Goal: Information Seeking & Learning: Learn about a topic

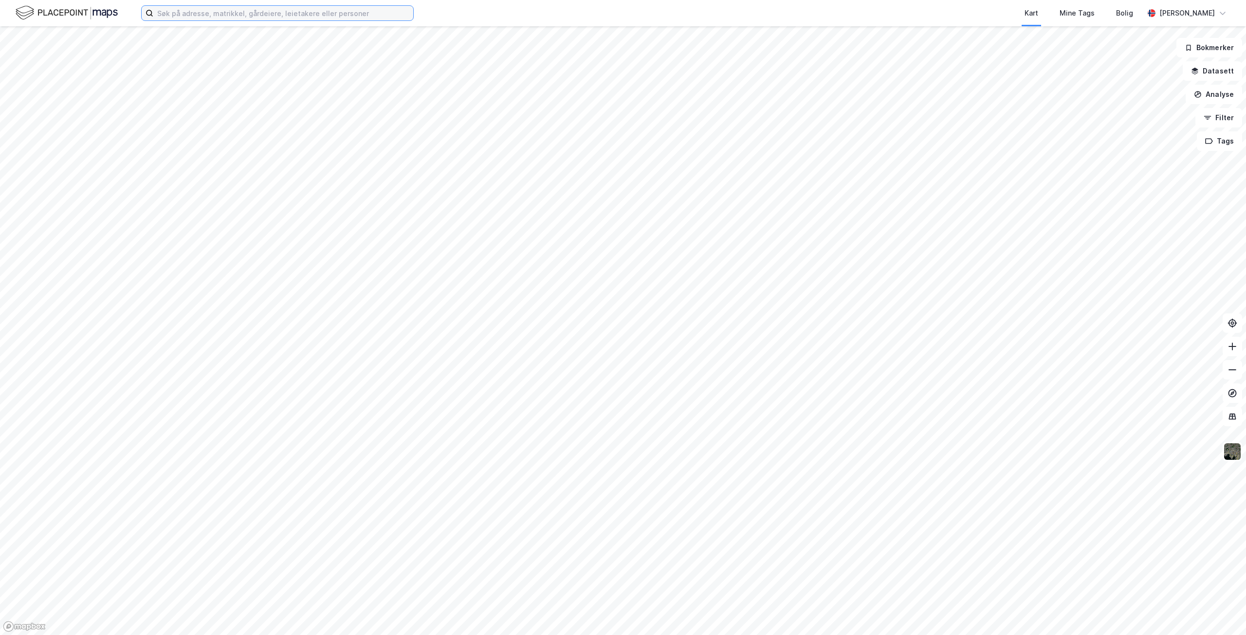
click at [326, 15] on input at bounding box center [283, 13] width 260 height 15
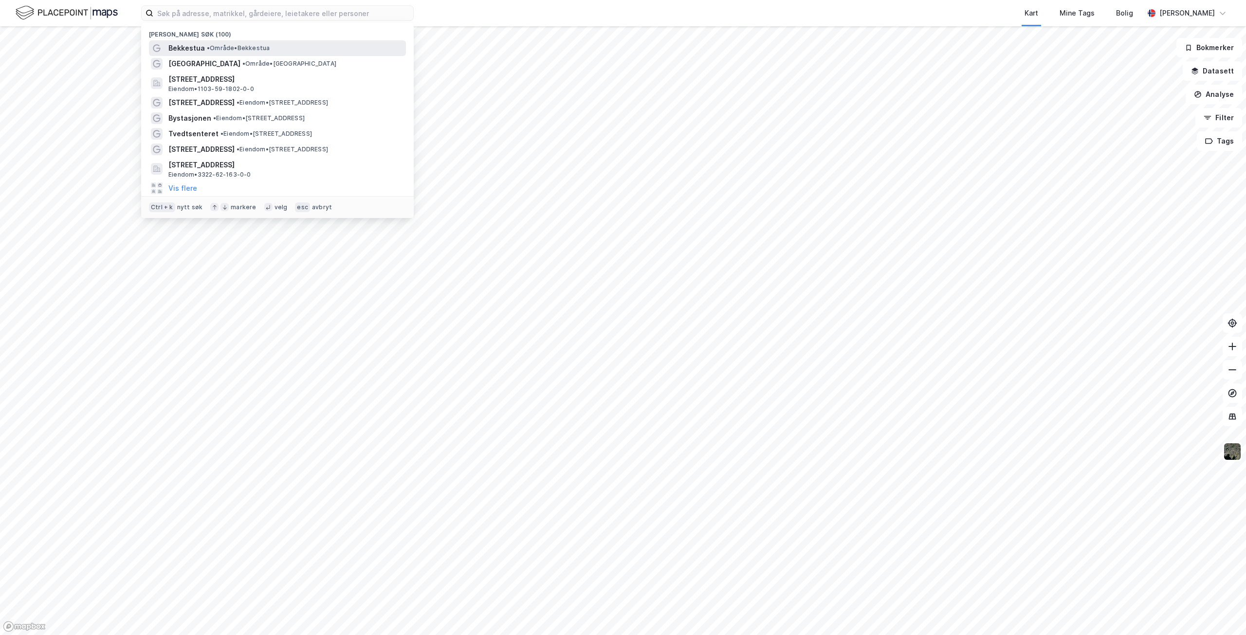
click at [185, 46] on span "Bekkestua" at bounding box center [186, 48] width 36 height 12
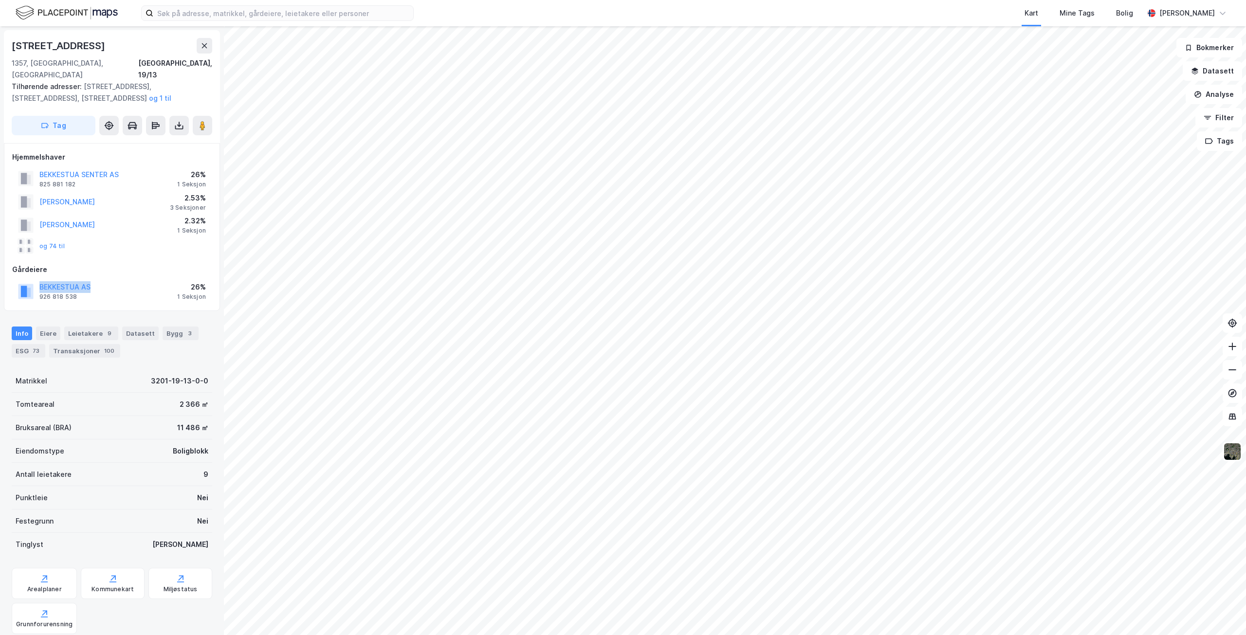
drag, startPoint x: 38, startPoint y: 274, endPoint x: 96, endPoint y: 277, distance: 58.0
click at [96, 279] on div "BEKKESTUA AS 926 818 538 26% 1 Seksjon" at bounding box center [111, 290] width 199 height 23
copy button "BEKKESTUA AS"
